Goal: Task Accomplishment & Management: Use online tool/utility

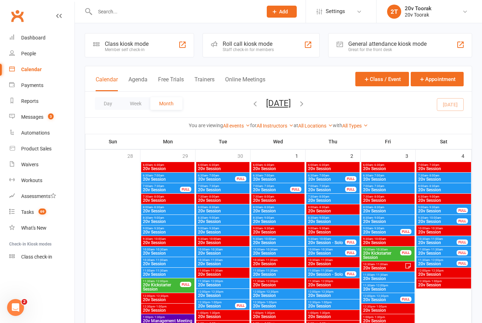
click at [138, 14] on input "text" at bounding box center [175, 12] width 165 height 10
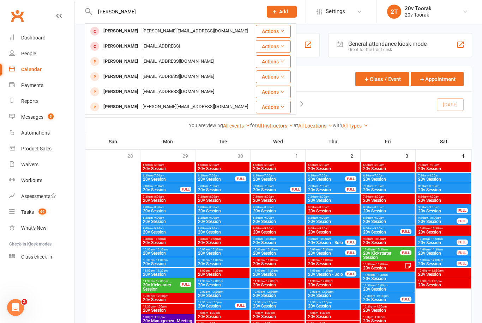
type input "Byron"
click at [109, 30] on div "[PERSON_NAME]" at bounding box center [120, 31] width 39 height 10
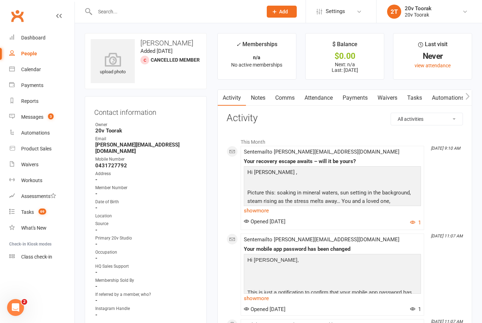
click at [290, 97] on link "Comms" at bounding box center [284, 98] width 29 height 16
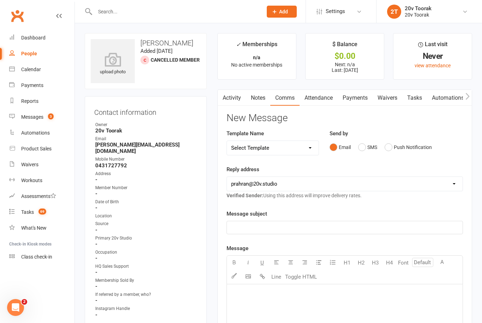
click at [365, 146] on button "SMS" at bounding box center [367, 147] width 19 height 13
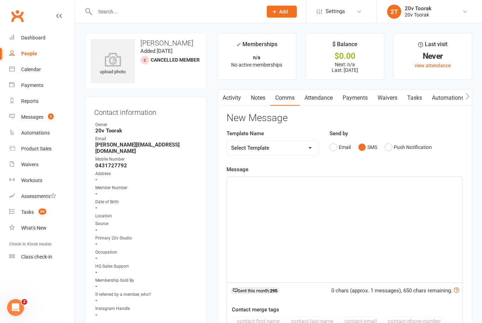
click at [344, 199] on div "﻿" at bounding box center [345, 230] width 236 height 106
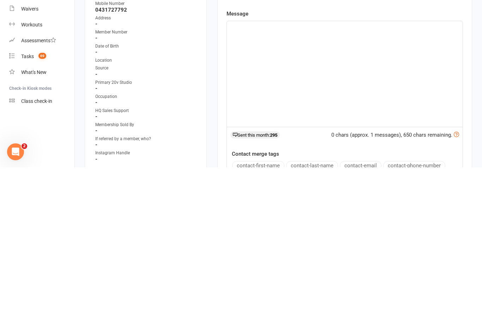
click at [304, 177] on div "﻿" at bounding box center [345, 230] width 236 height 106
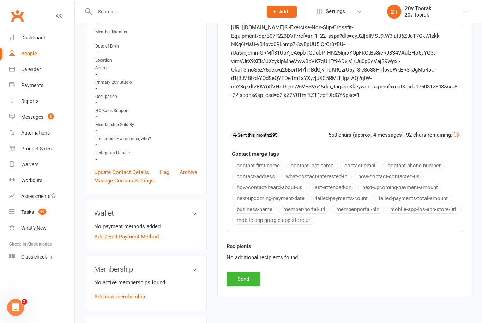
click at [243, 278] on button "Send" at bounding box center [243, 279] width 34 height 15
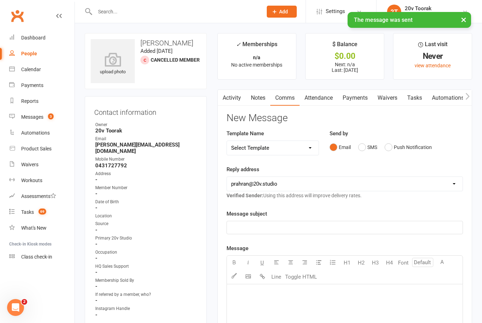
click at [29, 115] on div "Messages" at bounding box center [32, 117] width 22 height 6
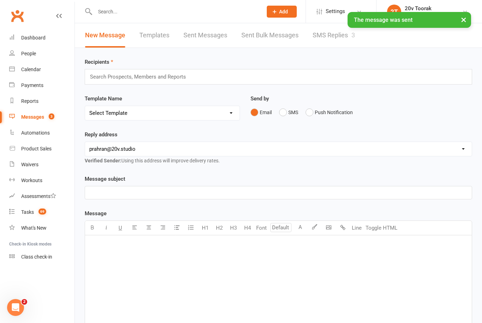
click at [346, 34] on link "SMS Replies 3" at bounding box center [334, 35] width 42 height 24
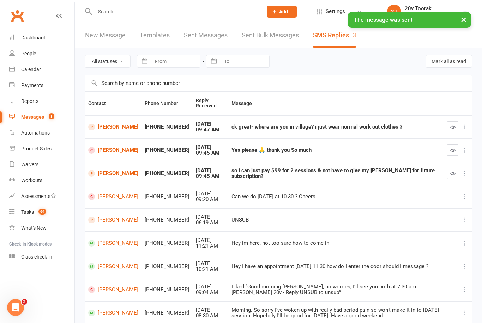
click at [448, 176] on button "button" at bounding box center [452, 173] width 11 height 11
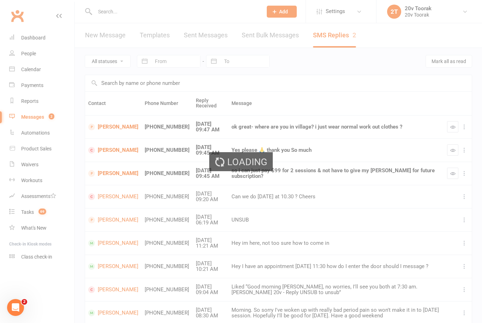
click at [108, 147] on div "Loading" at bounding box center [241, 161] width 482 height 323
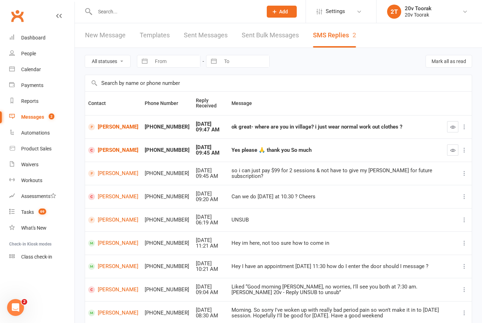
click at [109, 149] on link "[PERSON_NAME]" at bounding box center [113, 150] width 50 height 7
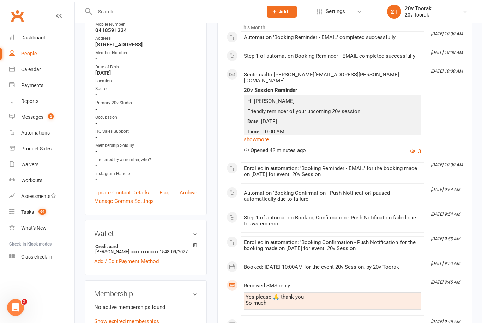
scroll to position [108, 0]
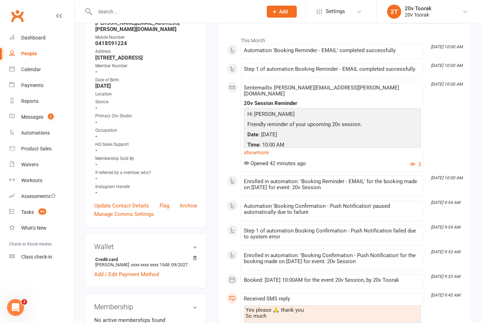
click at [263, 148] on link "show more" at bounding box center [332, 153] width 177 height 10
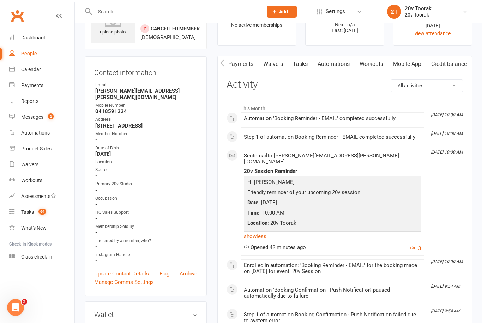
scroll to position [0, 117]
click at [412, 62] on link "Mobile App" at bounding box center [407, 64] width 38 height 16
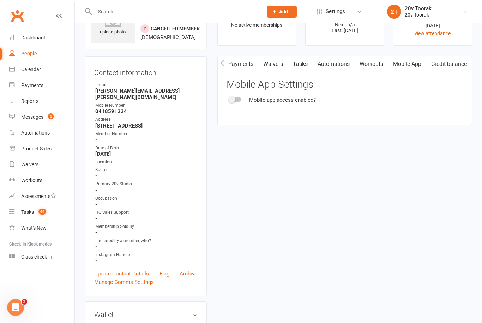
click at [237, 97] on div at bounding box center [235, 99] width 12 height 5
click at [229, 98] on input "checkbox" at bounding box center [229, 98] width 0 height 0
checkbox input "true"
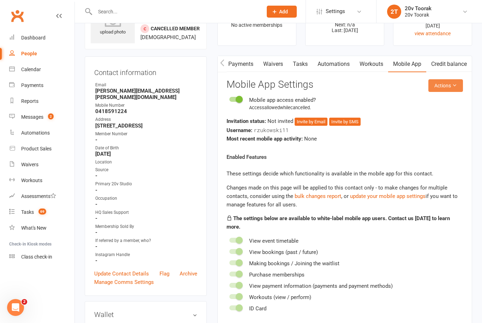
click at [451, 86] on button "Actions" at bounding box center [445, 85] width 35 height 13
click at [439, 101] on link "Send invitation email" at bounding box center [428, 101] width 70 height 14
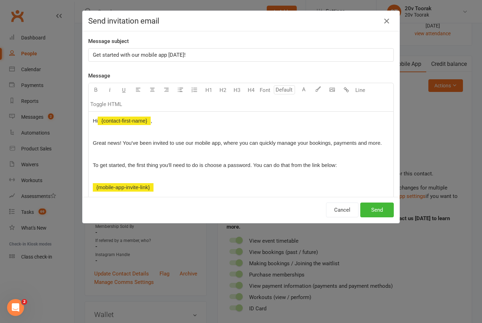
click at [380, 207] on button "Send" at bounding box center [377, 210] width 34 height 15
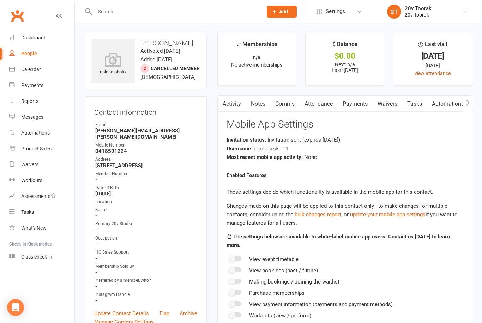
checkbox input "true"
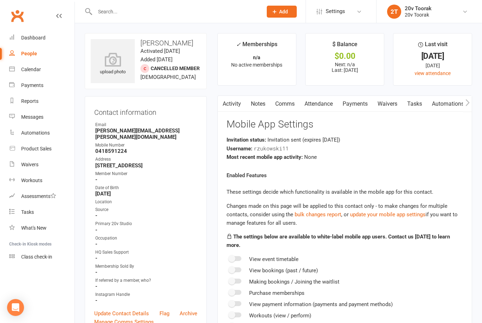
checkbox input "true"
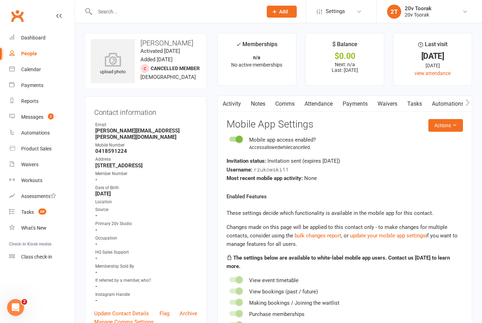
click at [19, 66] on link "Calendar" at bounding box center [41, 70] width 65 height 16
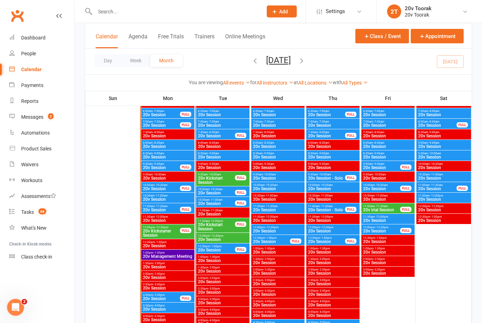
click at [149, 208] on span "20v Session" at bounding box center [162, 210] width 38 height 4
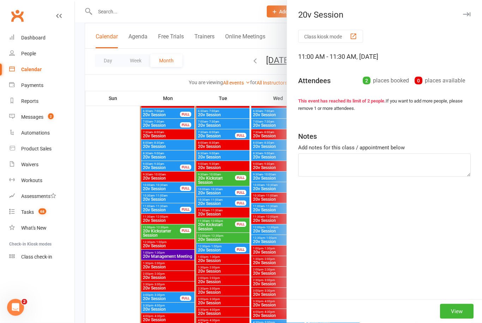
scroll to position [692, 0]
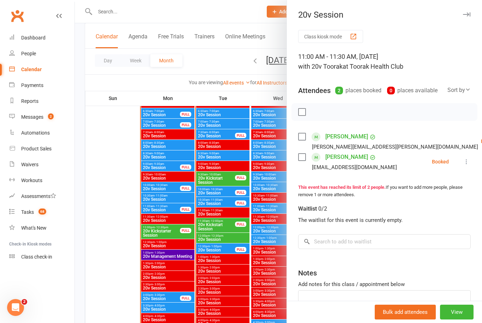
click at [159, 268] on div at bounding box center [278, 161] width 407 height 323
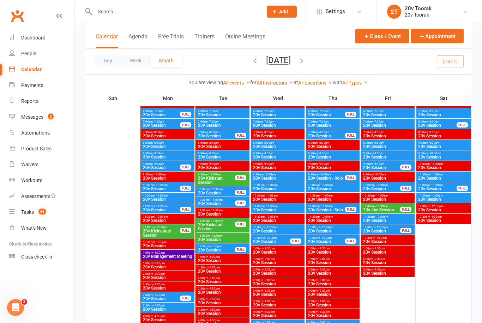
click at [150, 198] on span "20v Session" at bounding box center [168, 200] width 50 height 4
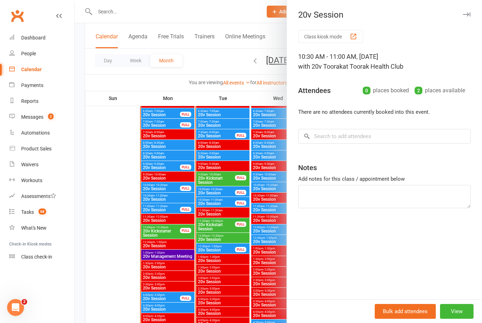
click at [157, 198] on div at bounding box center [278, 161] width 407 height 323
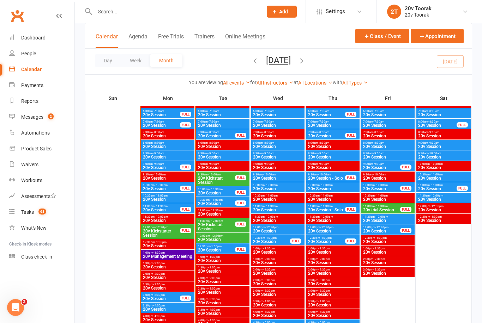
click at [160, 185] on span "- 10:30am" at bounding box center [161, 185] width 13 height 3
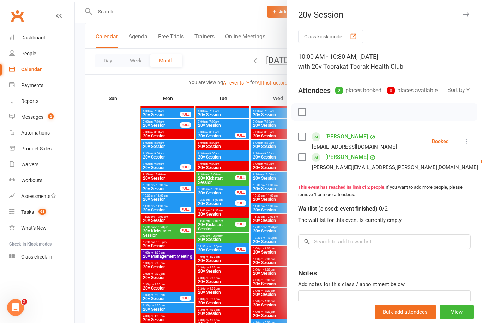
click at [443, 205] on link "Check in" at bounding box center [481, 204] width 76 height 14
click at [470, 139] on button at bounding box center [466, 141] width 8 height 8
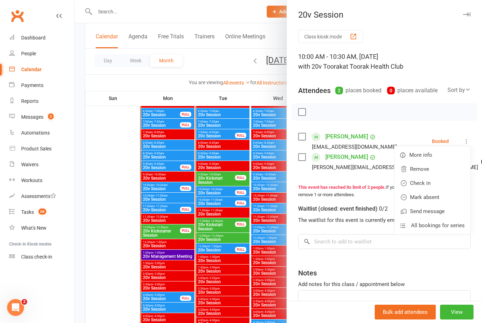
click at [446, 182] on link "Check in" at bounding box center [432, 183] width 76 height 14
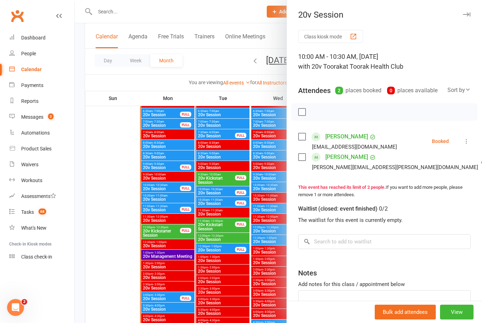
click at [230, 244] on div at bounding box center [278, 161] width 407 height 323
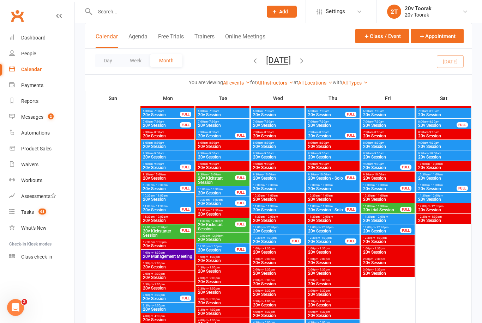
click at [172, 169] on span "20v Session" at bounding box center [162, 168] width 38 height 4
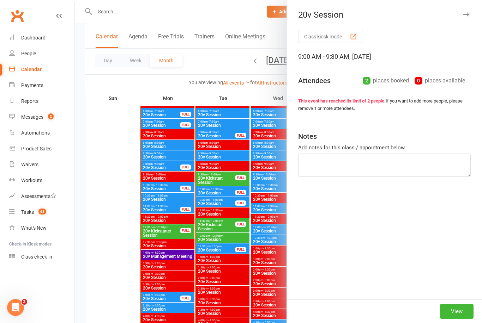
click at [172, 169] on div at bounding box center [278, 161] width 407 height 323
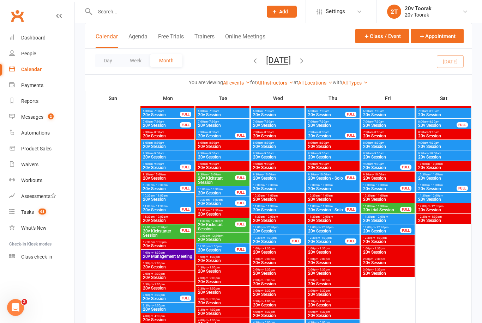
click at [186, 171] on div "9:00am - 9:30am 20v Session FULL" at bounding box center [167, 166] width 53 height 10
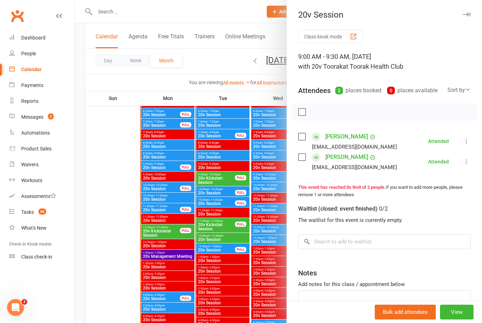
click at [257, 217] on div at bounding box center [278, 161] width 407 height 323
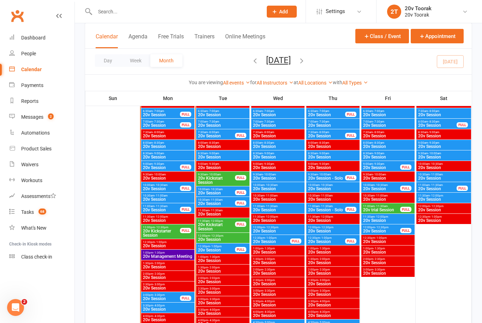
click at [169, 158] on span "20v Session" at bounding box center [168, 157] width 50 height 4
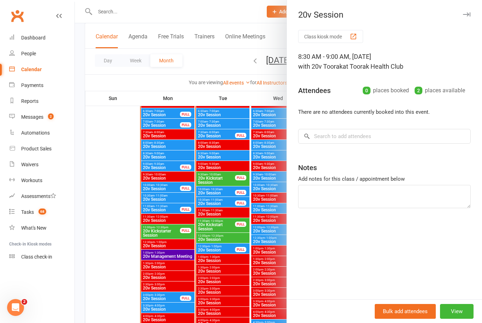
click at [166, 159] on div at bounding box center [278, 161] width 407 height 323
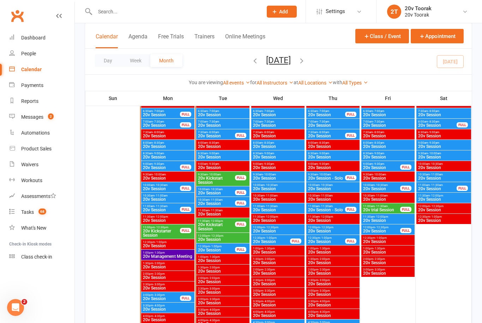
click at [168, 144] on span "8:00am - 8:30am" at bounding box center [168, 142] width 50 height 3
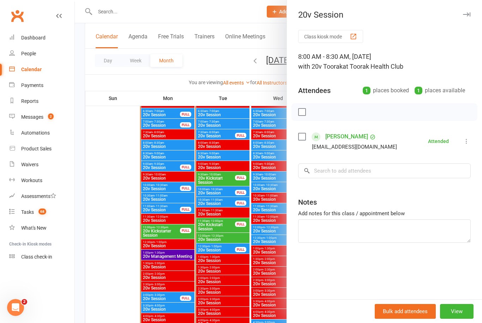
click at [164, 146] on div at bounding box center [278, 161] width 407 height 323
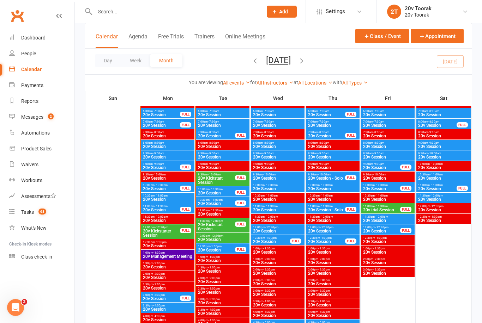
click at [173, 122] on span "7:00am - 7:30am" at bounding box center [162, 121] width 38 height 3
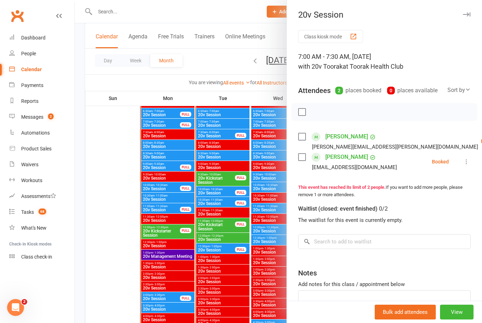
click at [445, 184] on link "Check in" at bounding box center [481, 183] width 76 height 14
click at [469, 162] on icon at bounding box center [466, 161] width 7 height 7
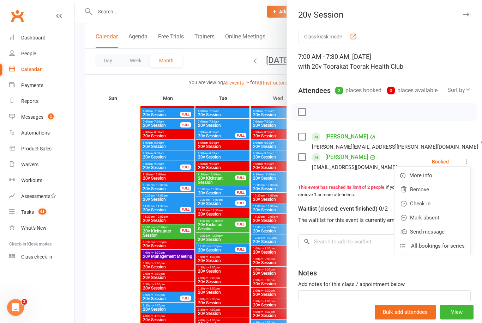
click at [441, 201] on link "Check in" at bounding box center [432, 204] width 76 height 14
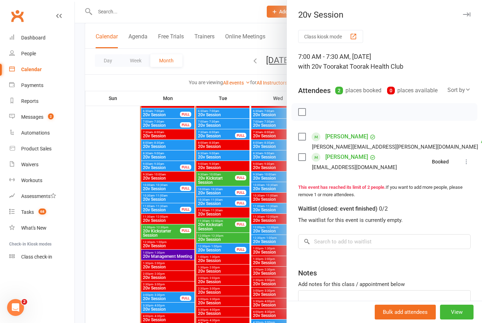
click at [254, 188] on div at bounding box center [278, 161] width 407 height 323
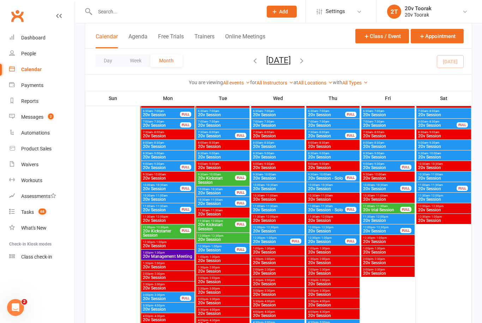
click at [176, 115] on span "20v Session" at bounding box center [162, 115] width 38 height 4
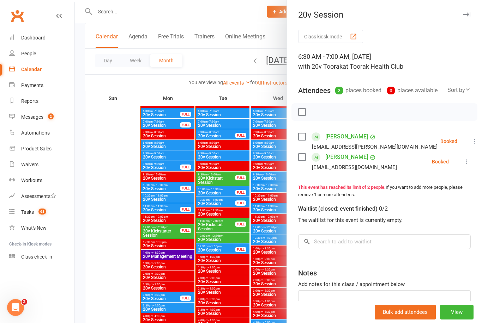
click at [471, 138] on button at bounding box center [475, 141] width 8 height 8
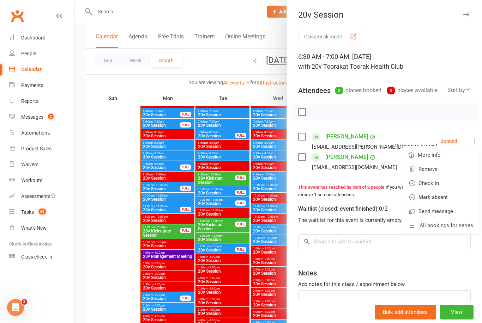
click at [442, 184] on link "Check in" at bounding box center [441, 183] width 76 height 14
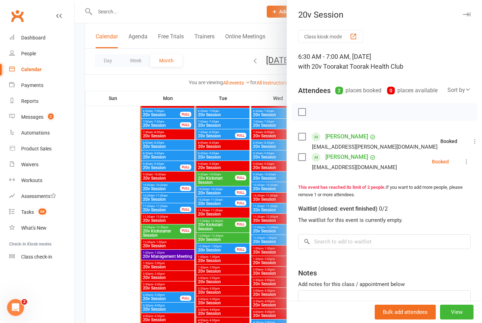
click at [466, 155] on li "[PERSON_NAME] [EMAIL_ADDRESS][DOMAIN_NAME] Booked More info Remove Check in Mar…" at bounding box center [384, 162] width 172 height 20
click at [468, 160] on icon at bounding box center [466, 161] width 7 height 7
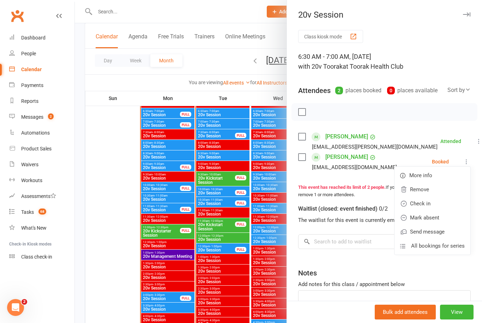
click at [437, 202] on link "Check in" at bounding box center [432, 204] width 76 height 14
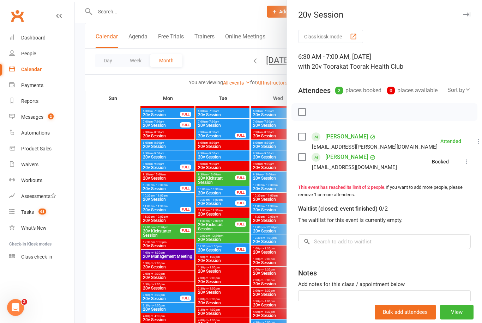
click at [252, 231] on div at bounding box center [278, 161] width 407 height 323
